Goal: Transaction & Acquisition: Download file/media

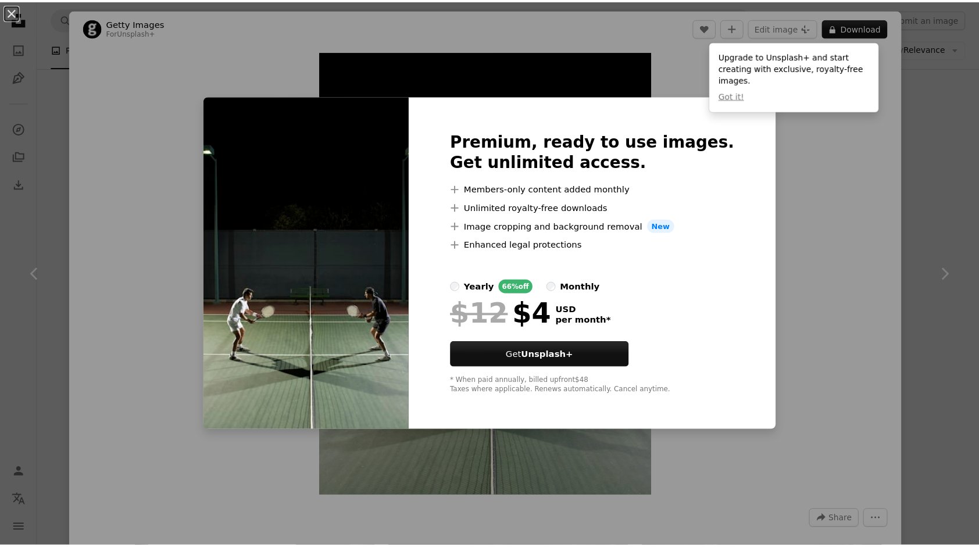
scroll to position [2383, 0]
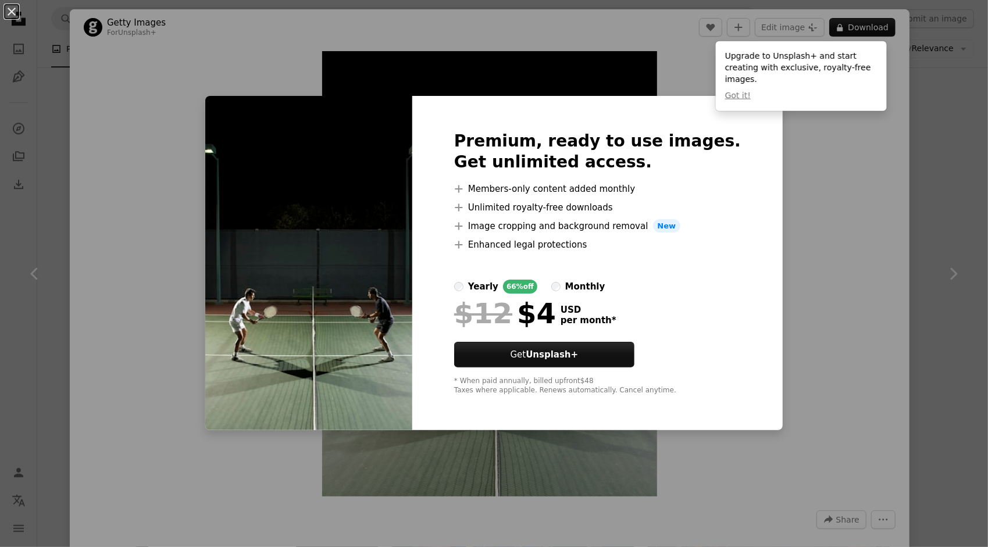
click at [931, 100] on div "An X shape Premium, ready to use images. Get unlimited access. A plus sign Memb…" at bounding box center [494, 273] width 988 height 547
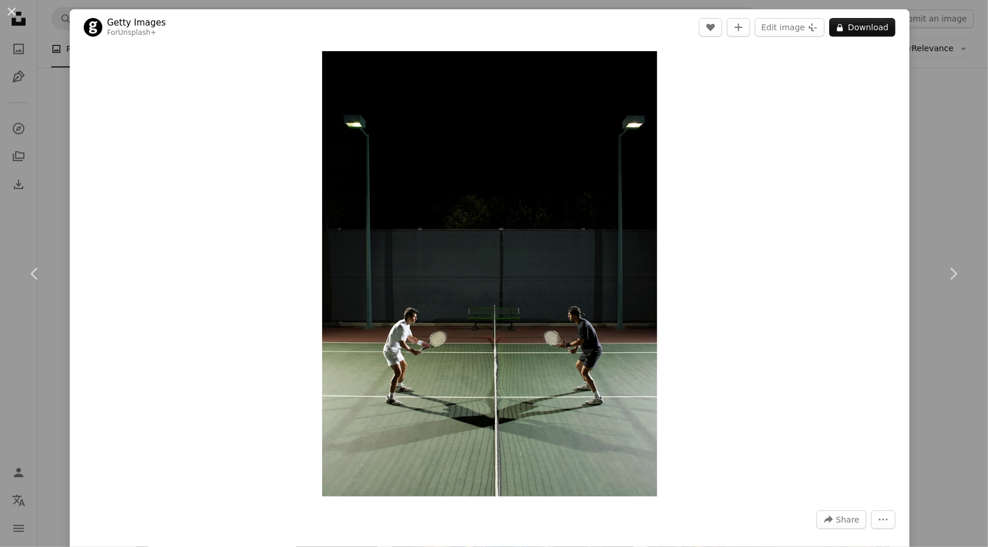
click at [924, 102] on div "An X shape Chevron left Chevron right Getty Images For Unsplash+ A heart A plus…" at bounding box center [494, 273] width 988 height 547
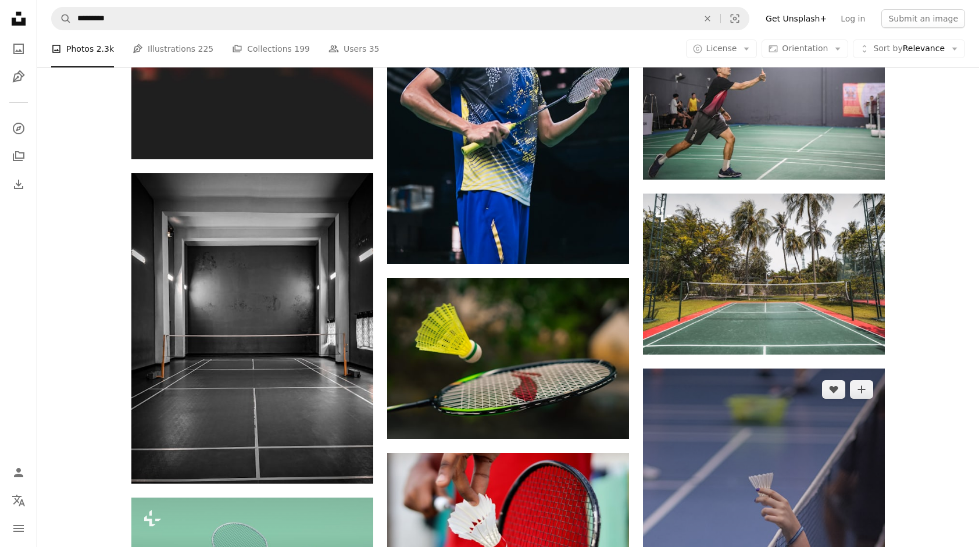
scroll to position [2848, 0]
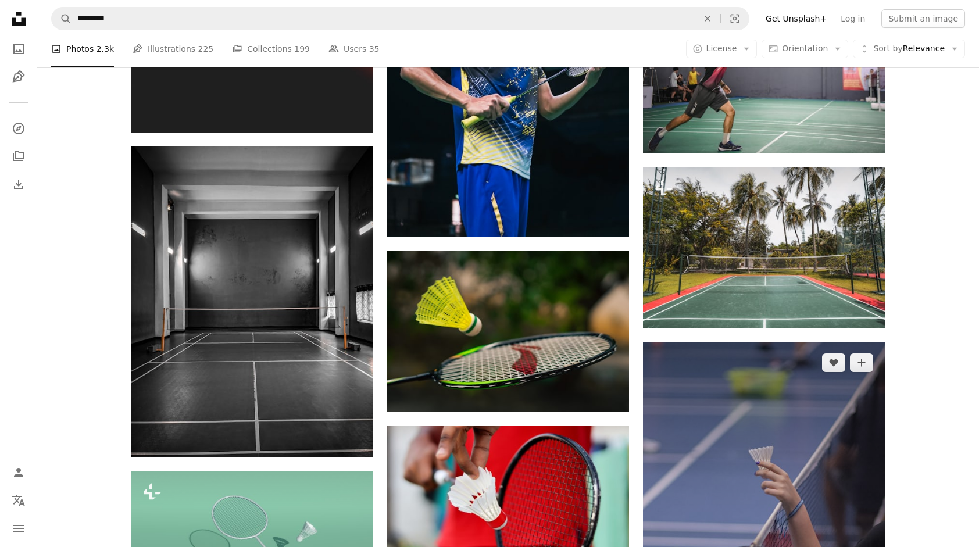
click at [754, 342] on img at bounding box center [764, 523] width 242 height 363
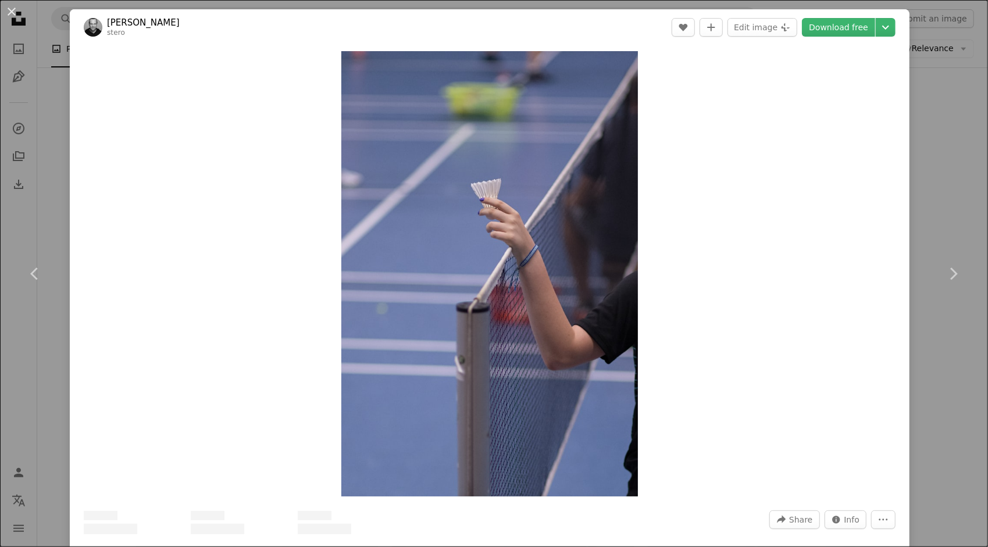
click at [925, 130] on div "An X shape Chevron left Chevron right [PERSON_NAME] stero A heart A plus sign E…" at bounding box center [494, 273] width 988 height 547
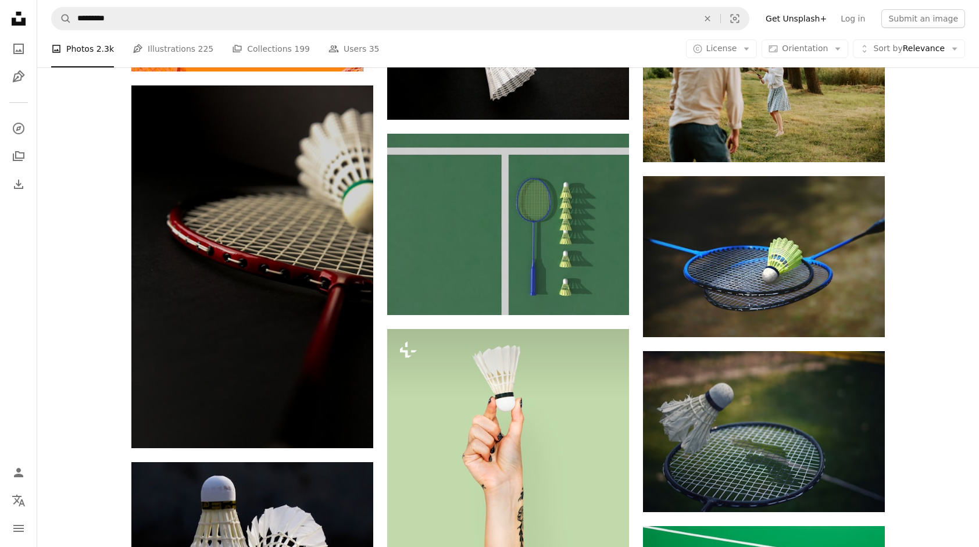
scroll to position [4418, 0]
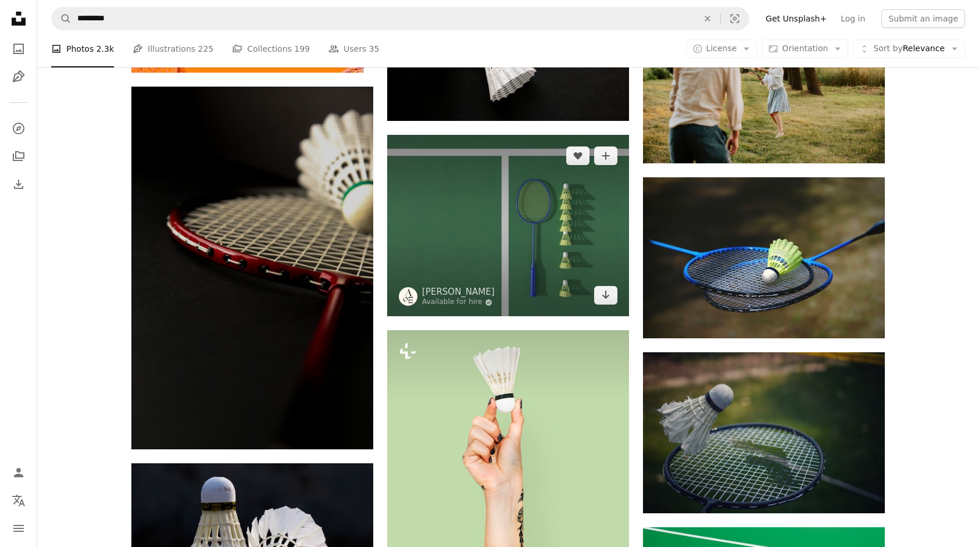
click at [414, 219] on img at bounding box center [508, 225] width 242 height 181
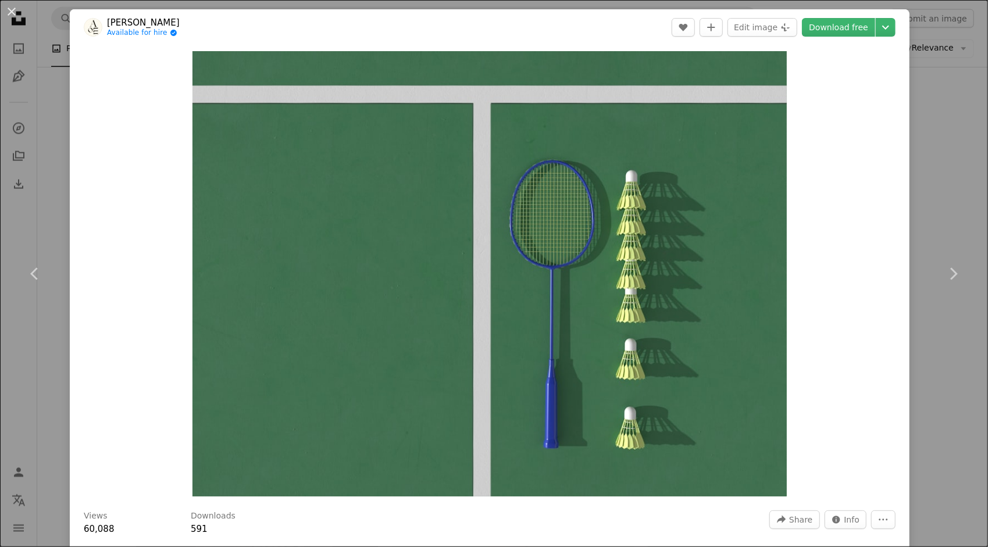
click at [900, 98] on div "An X shape Chevron left Chevron right [PERSON_NAME] Available for hire A checkm…" at bounding box center [494, 273] width 988 height 547
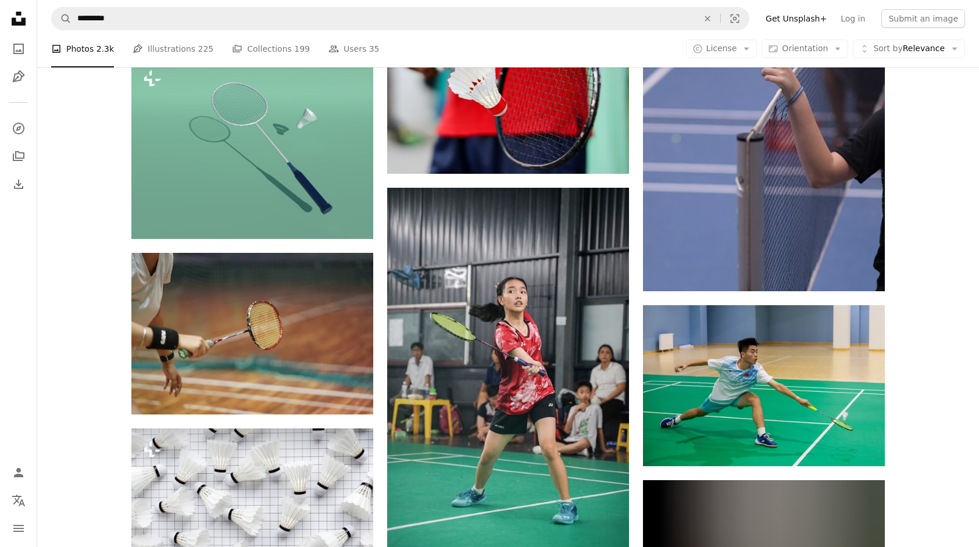
scroll to position [3255, 0]
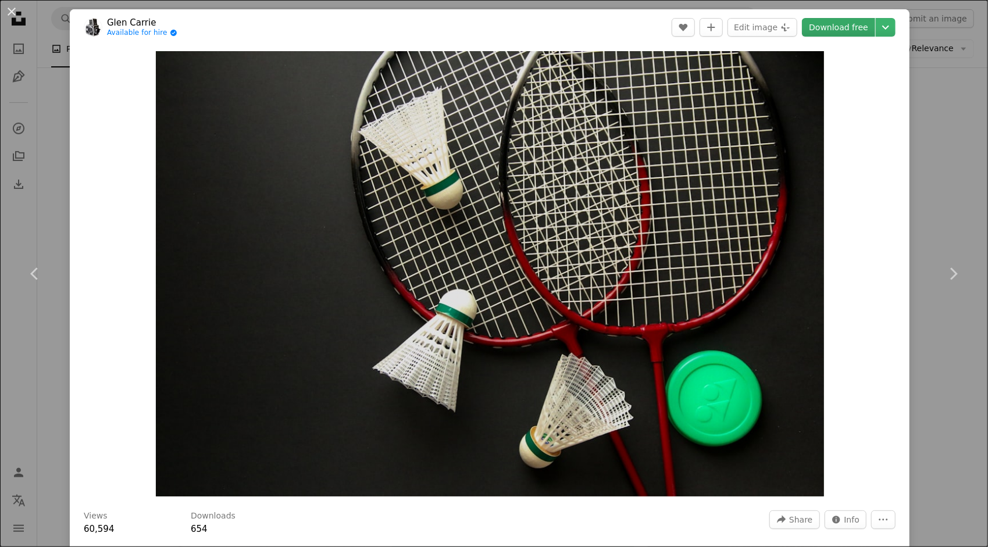
click at [834, 30] on link "Download free" at bounding box center [838, 27] width 73 height 19
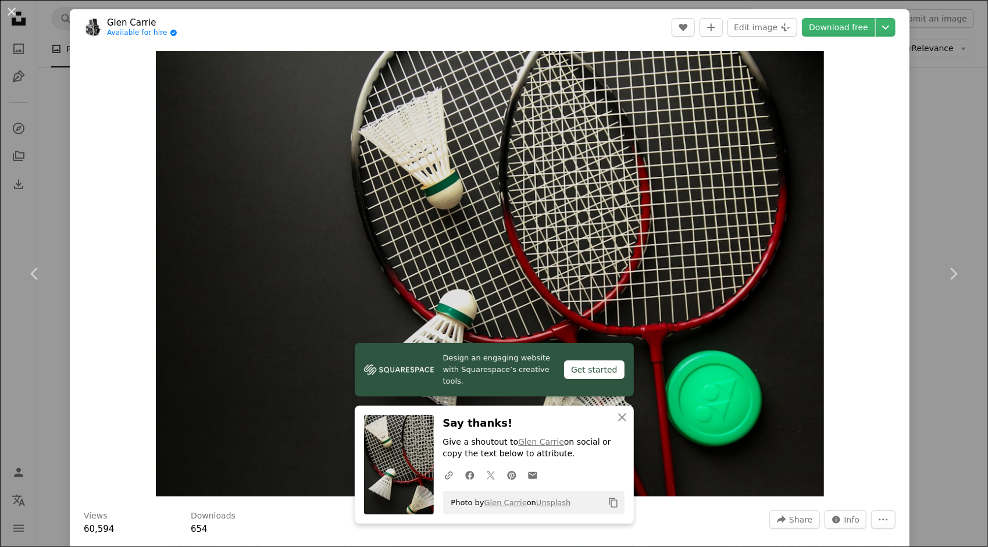
click at [926, 103] on div "An X shape Chevron left Chevron right [PERSON_NAME] [PERSON_NAME] Available for…" at bounding box center [494, 273] width 988 height 547
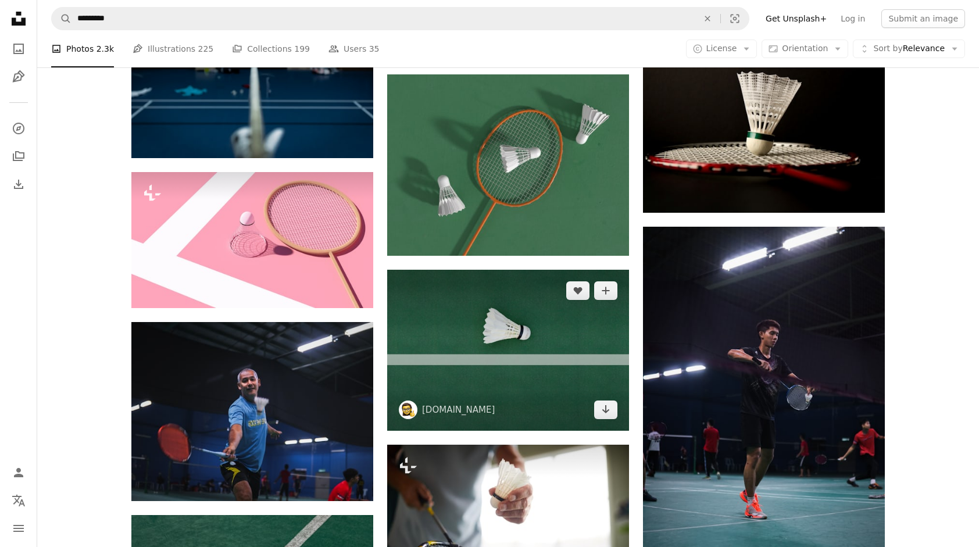
scroll to position [814, 0]
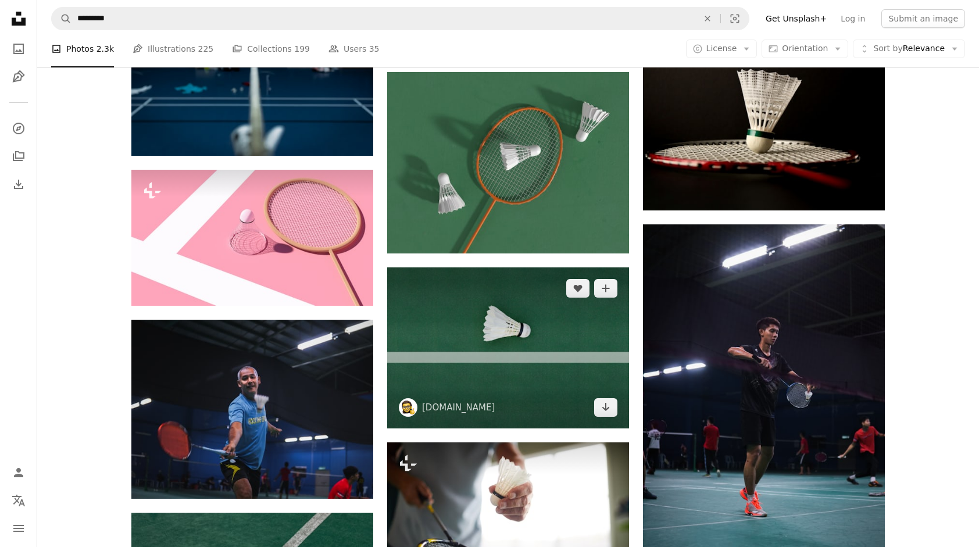
click at [527, 305] on img at bounding box center [508, 347] width 242 height 161
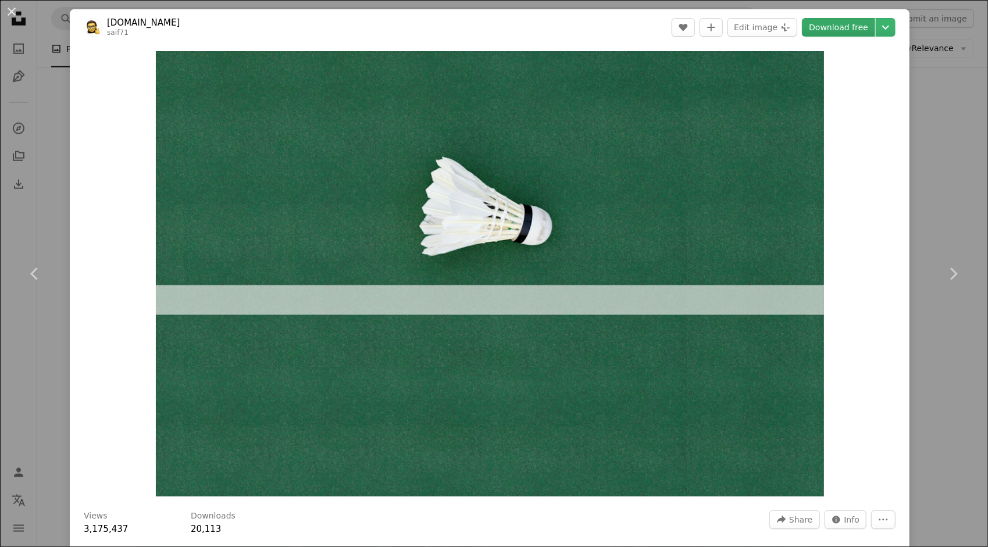
click at [847, 35] on link "Download free" at bounding box center [838, 27] width 73 height 19
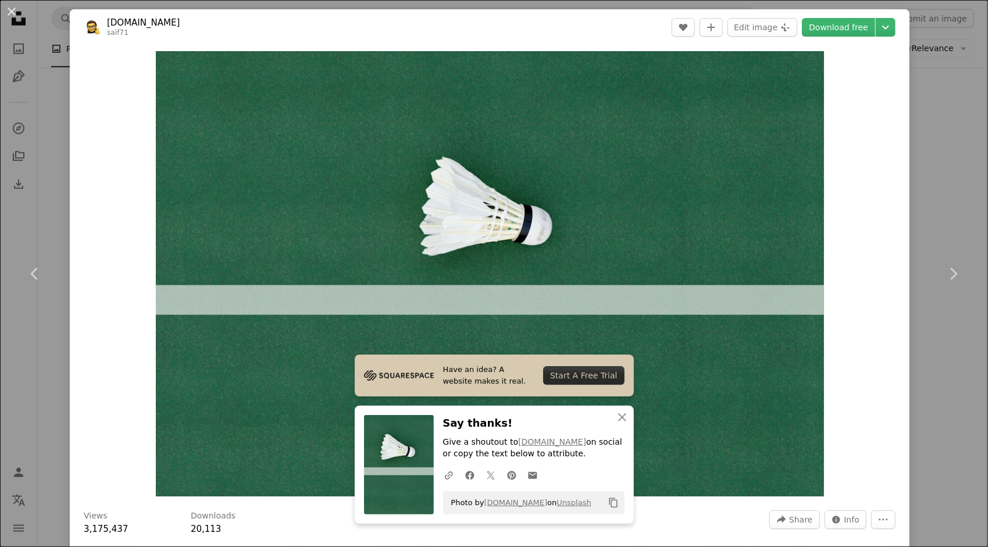
click at [938, 104] on div "An X shape Chevron left Chevron right [DOMAIN_NAME] saif71 A heart A plus sign …" at bounding box center [494, 273] width 988 height 547
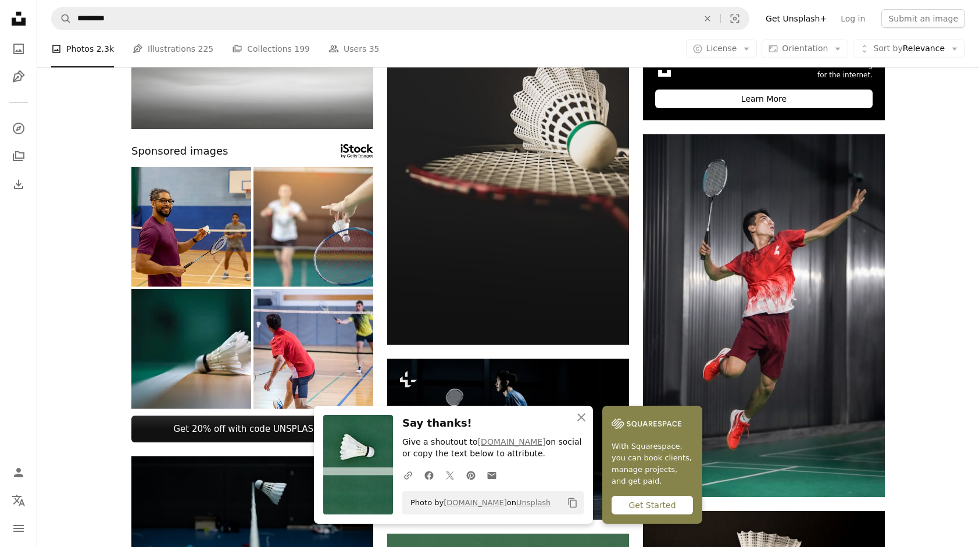
scroll to position [349, 0]
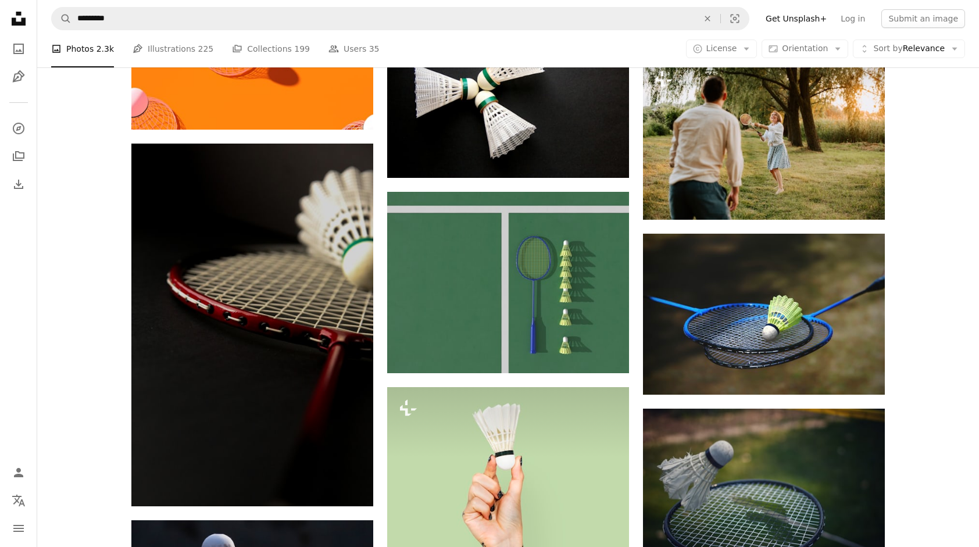
scroll to position [4359, 0]
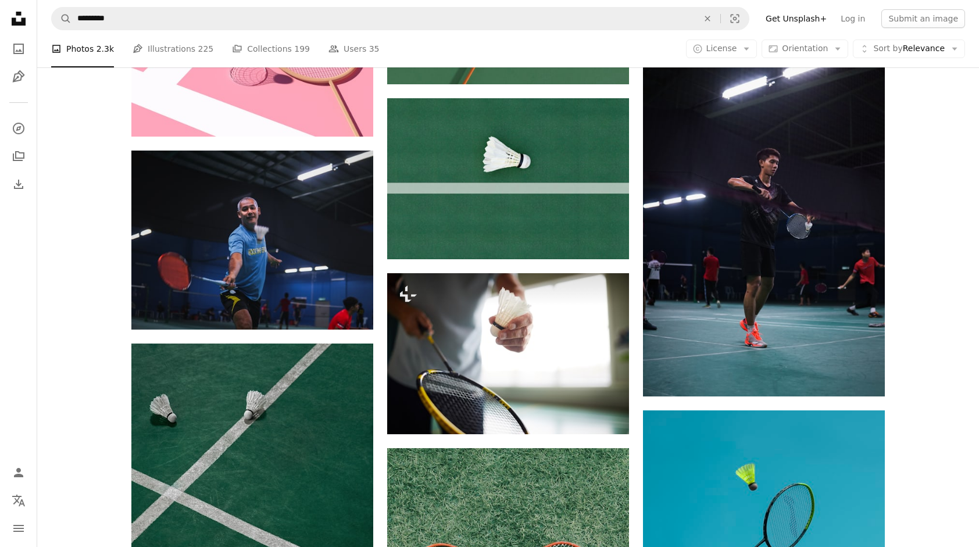
scroll to position [988, 0]
